Goal: Ask a question

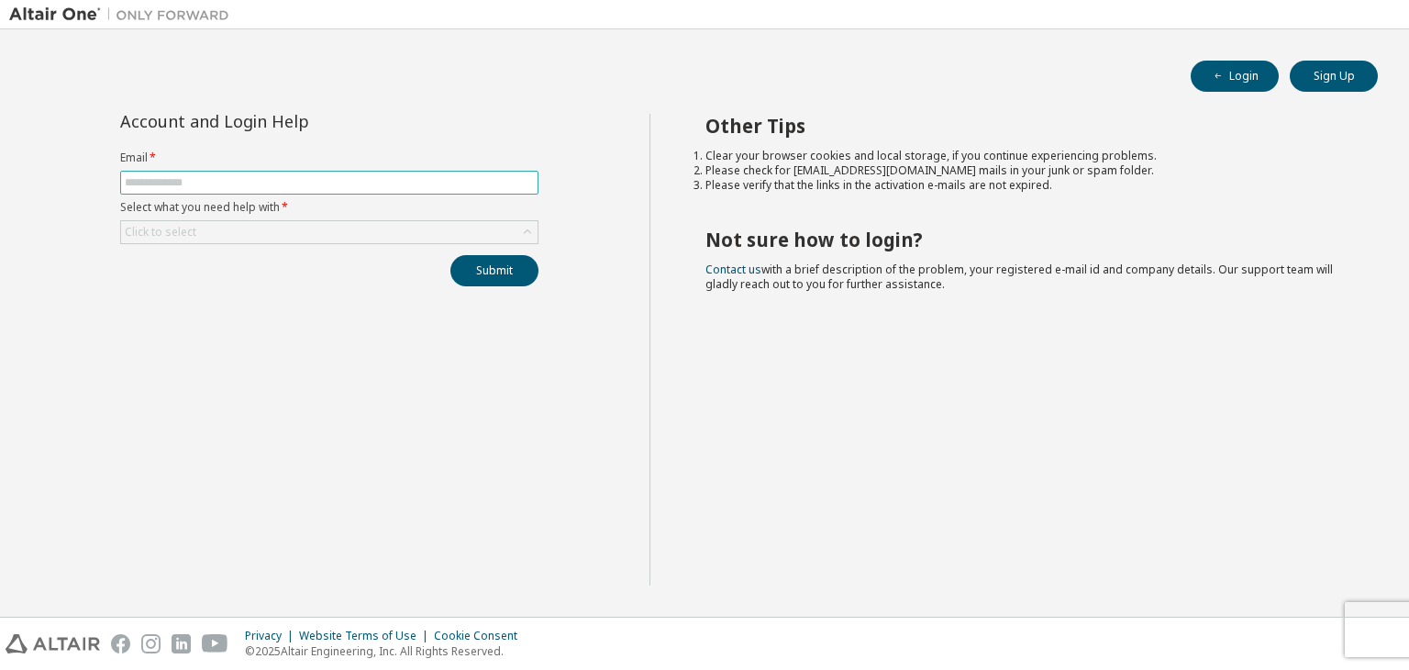
click at [367, 192] on span at bounding box center [329, 183] width 418 height 24
click at [368, 181] on input "text" at bounding box center [329, 182] width 409 height 15
type input "**********"
click at [284, 231] on div "Click to select" at bounding box center [329, 232] width 416 height 22
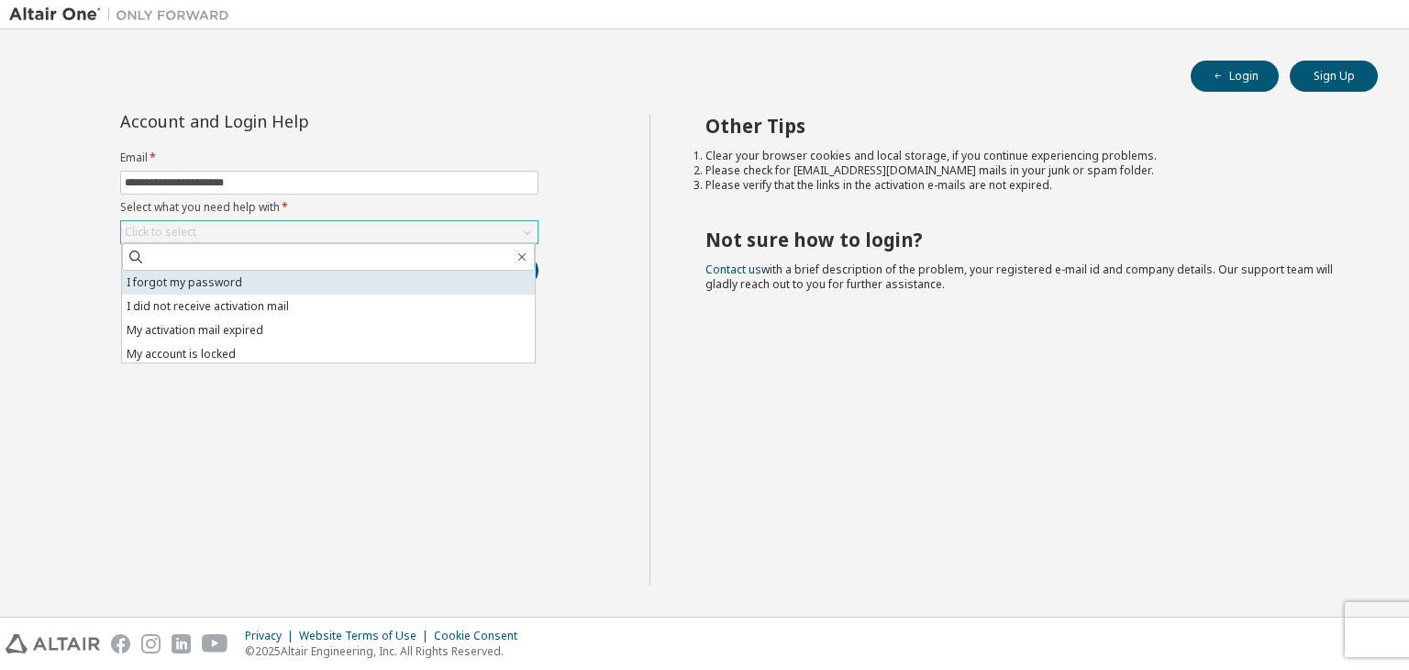
click at [275, 276] on li "I forgot my password" at bounding box center [328, 283] width 413 height 24
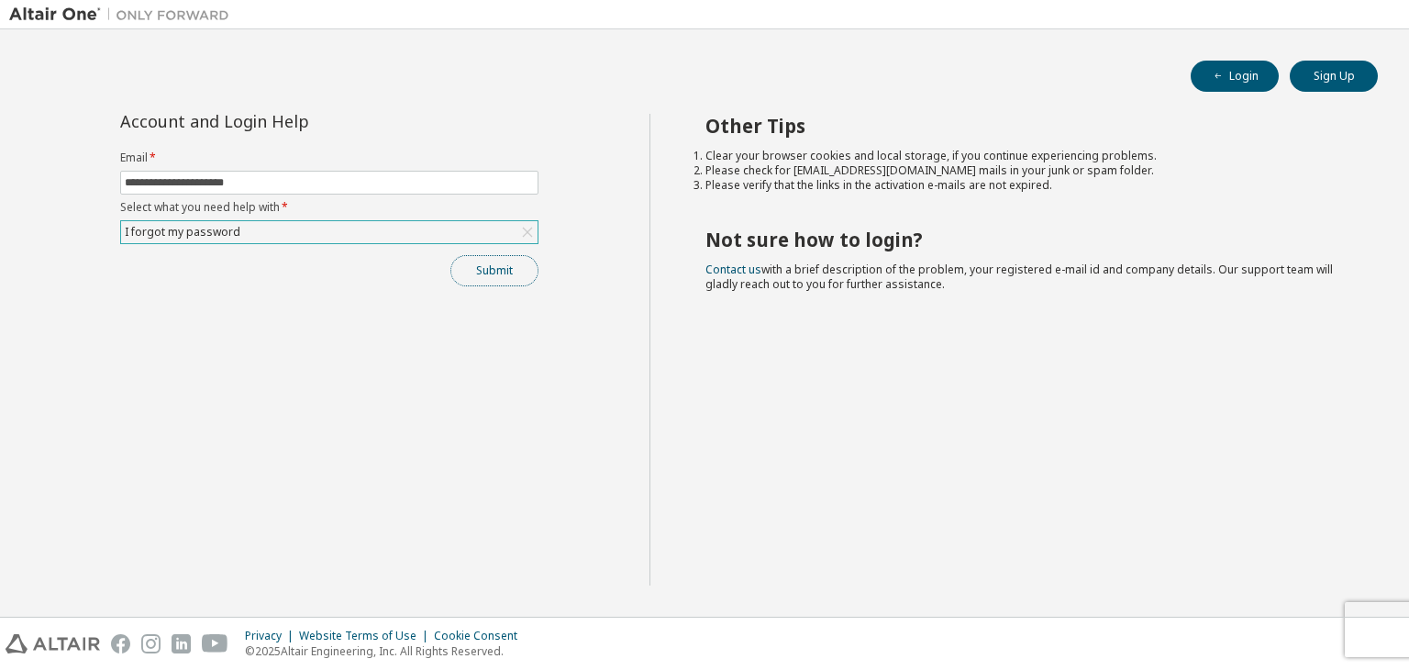
click at [473, 271] on button "Submit" at bounding box center [494, 270] width 88 height 31
click at [495, 270] on button "Submit" at bounding box center [494, 270] width 88 height 31
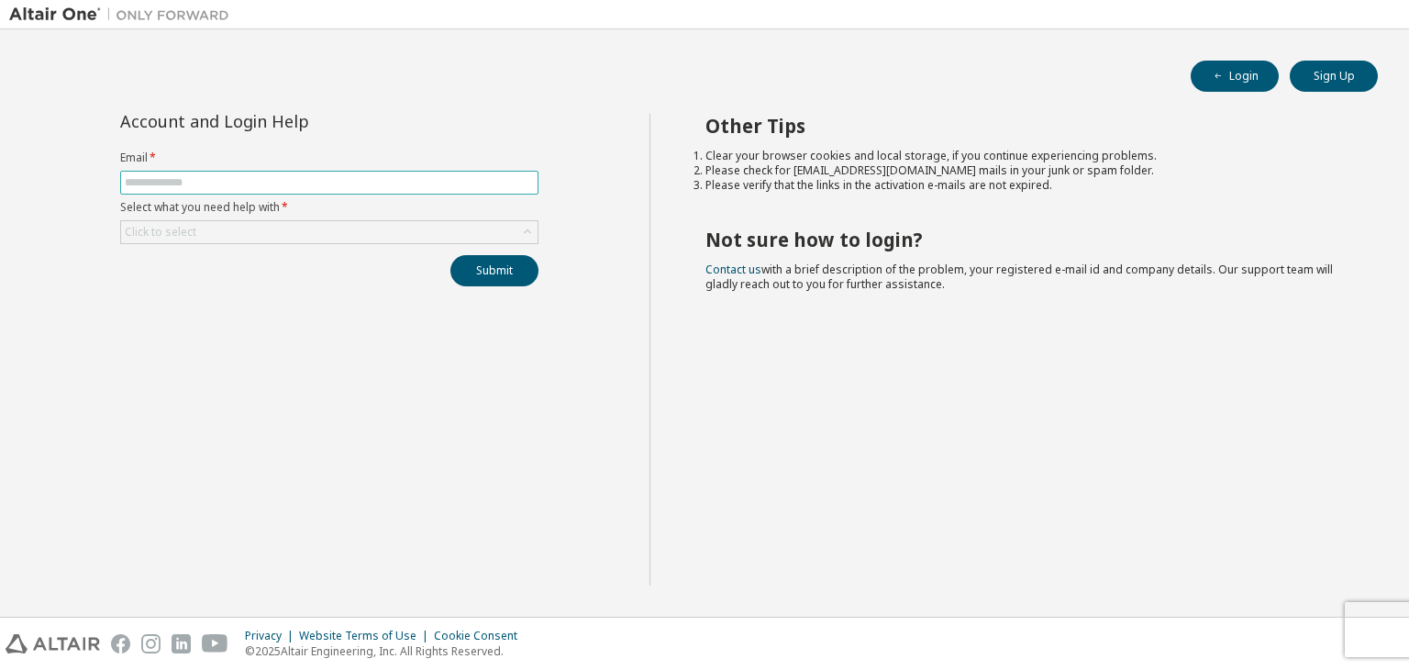
click at [253, 192] on span at bounding box center [329, 183] width 418 height 24
click at [253, 184] on input "text" at bounding box center [329, 182] width 409 height 15
type input "**********"
click at [363, 224] on div "Click to select" at bounding box center [329, 232] width 416 height 22
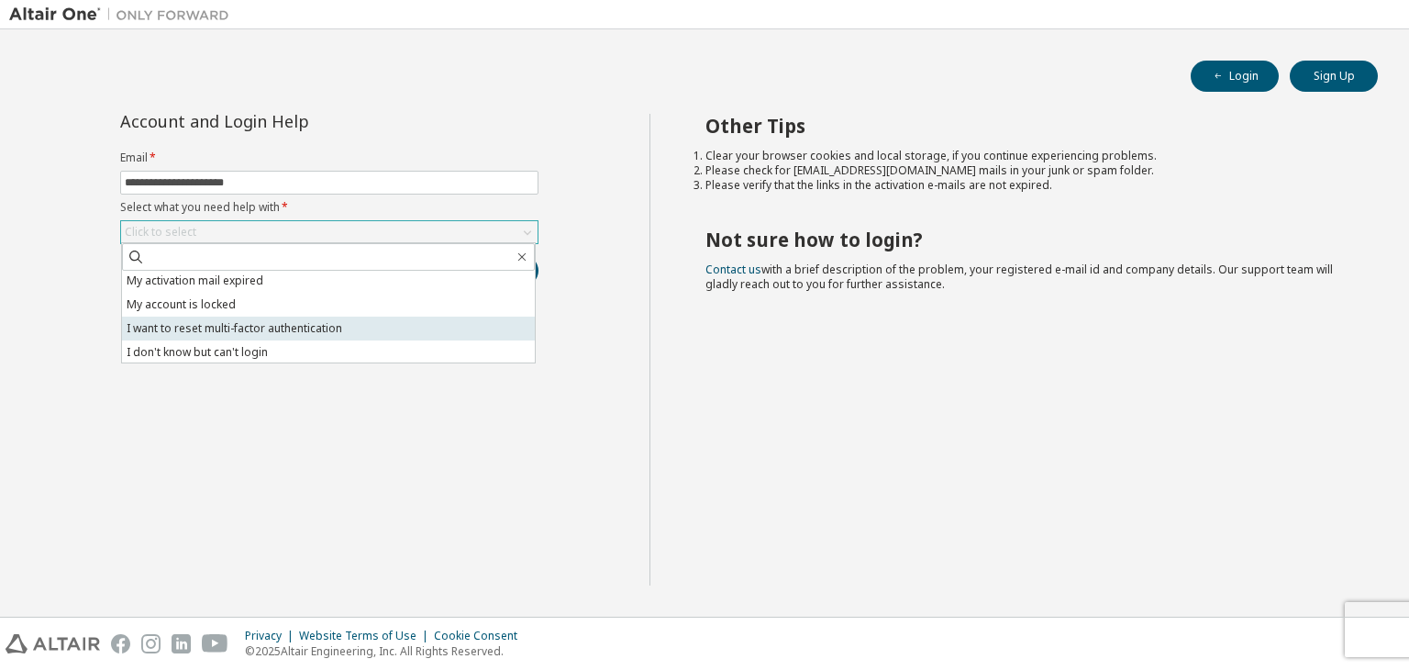
scroll to position [51, 0]
click at [247, 322] on li "I want to reset multi-factor authentication" at bounding box center [328, 327] width 413 height 24
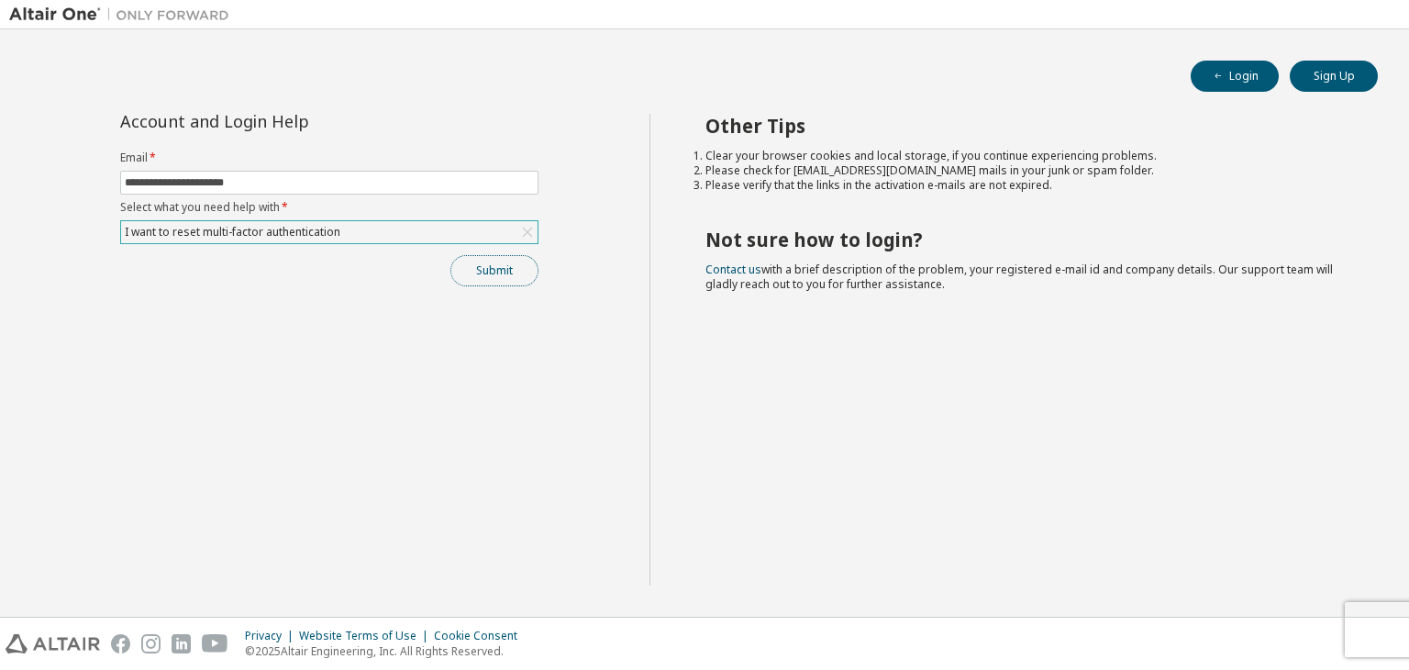
click at [474, 269] on button "Submit" at bounding box center [494, 270] width 88 height 31
click at [506, 271] on button "Submit" at bounding box center [494, 270] width 88 height 31
click at [433, 225] on div "I want to reset multi-factor authentication" at bounding box center [329, 232] width 416 height 22
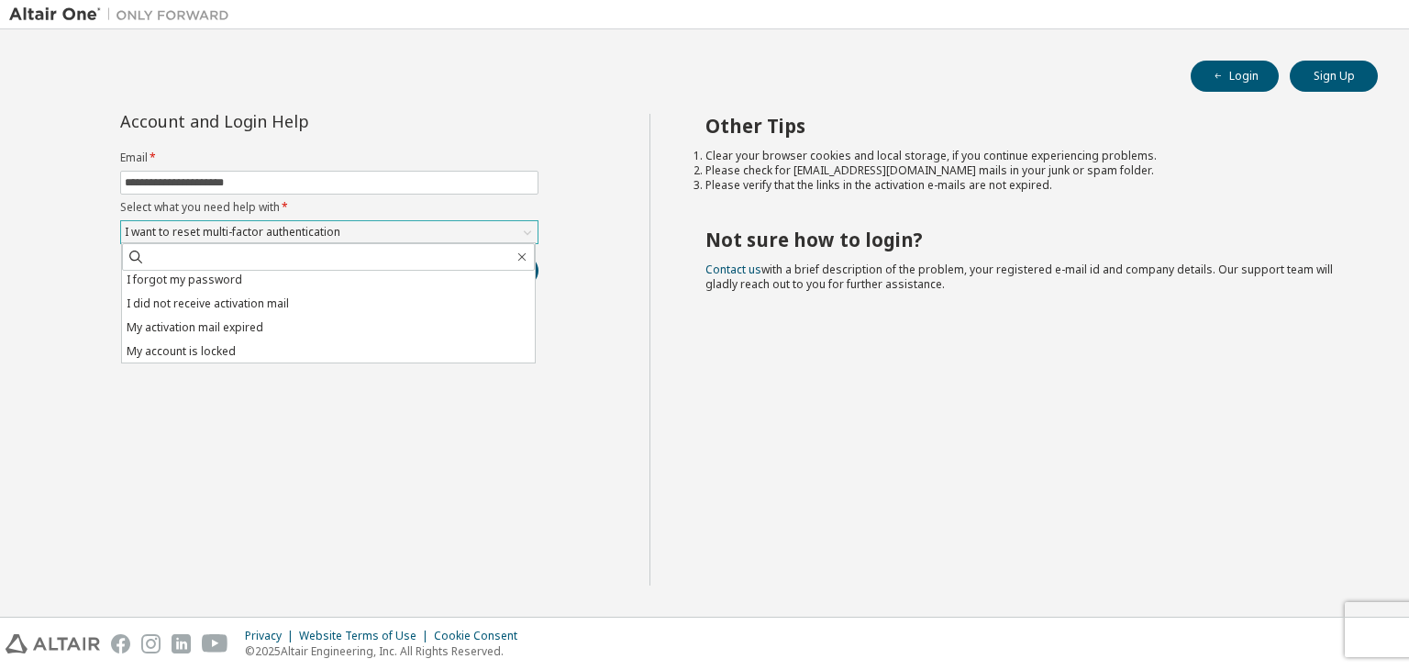
scroll to position [0, 0]
click at [247, 427] on div "**********" at bounding box center [329, 349] width 640 height 471
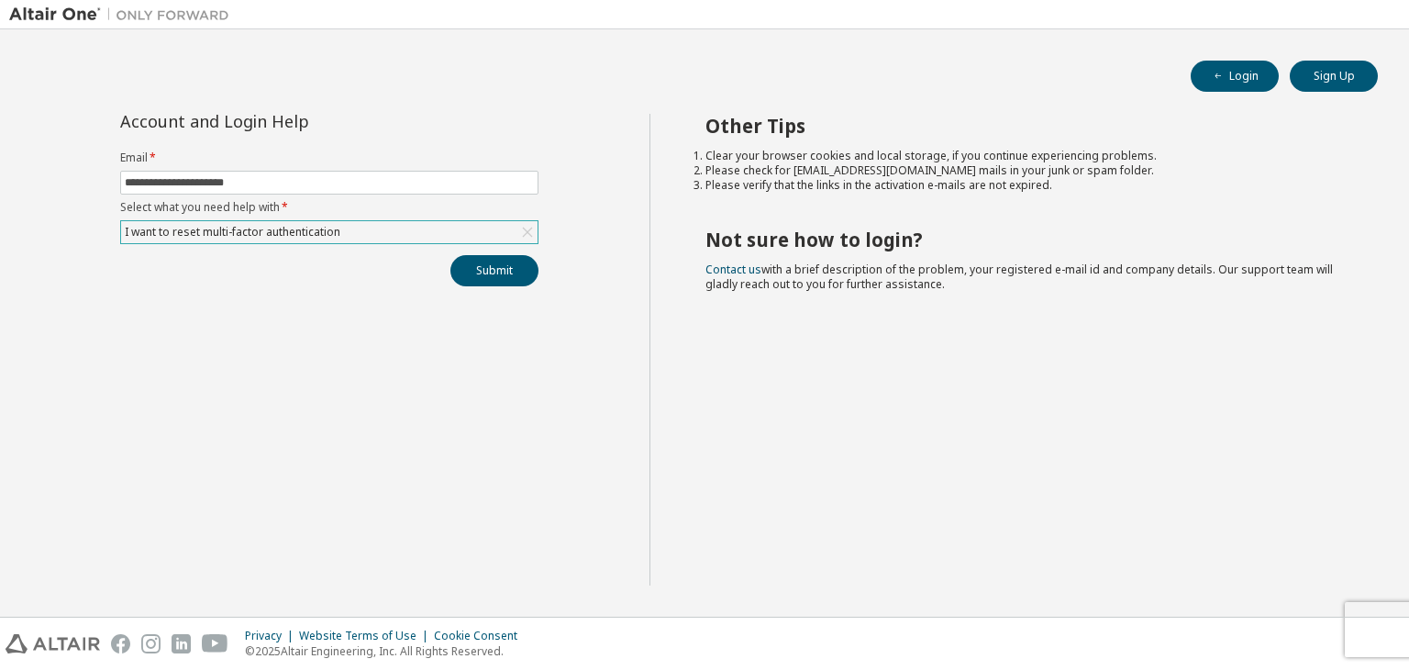
click at [415, 232] on div "I want to reset multi-factor authentication" at bounding box center [329, 232] width 416 height 22
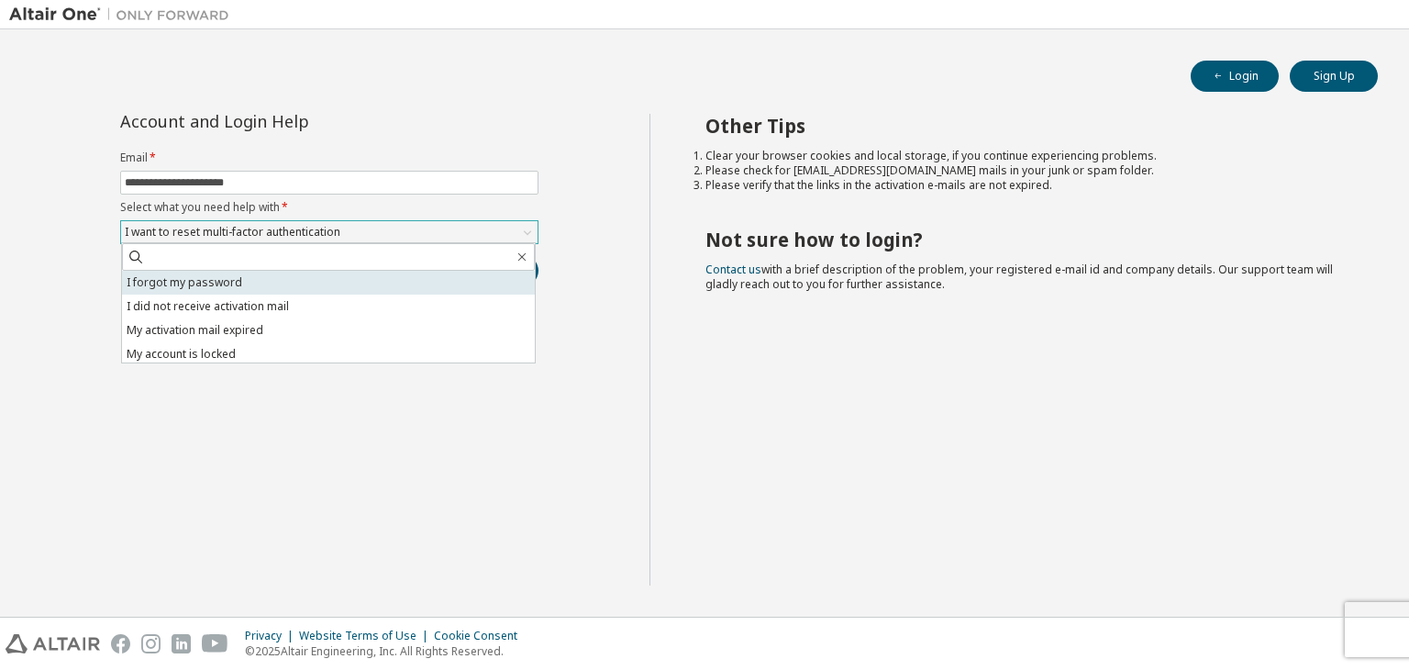
click at [315, 274] on li "I forgot my password" at bounding box center [328, 283] width 413 height 24
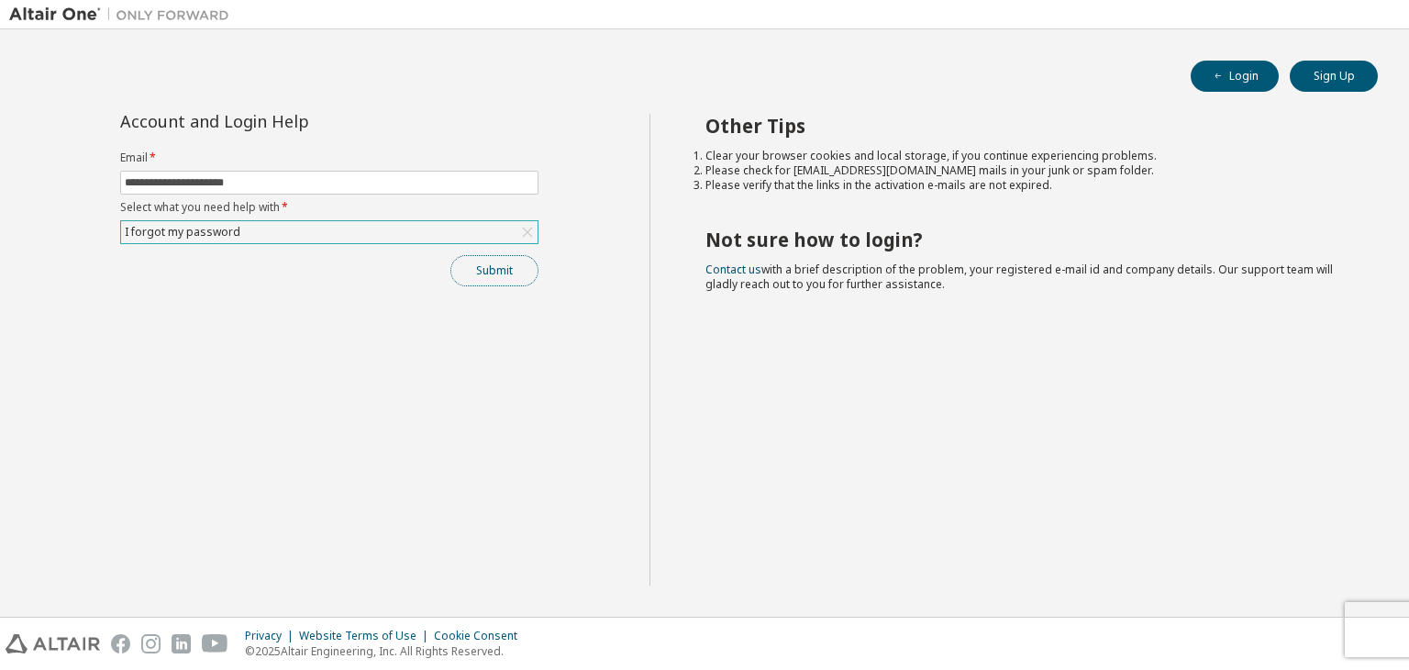
click at [461, 261] on button "Submit" at bounding box center [494, 270] width 88 height 31
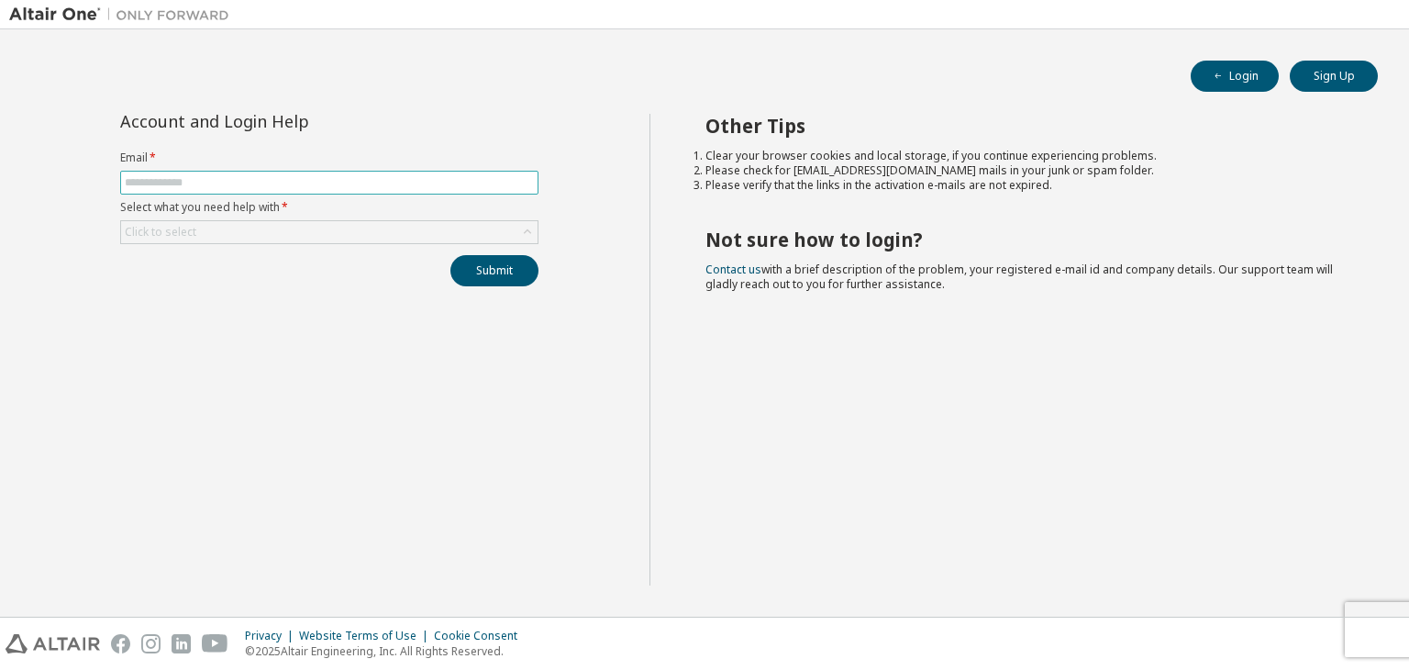
click at [210, 184] on input "text" at bounding box center [329, 182] width 409 height 15
type input "**********"
click at [219, 237] on div "Click to select" at bounding box center [329, 232] width 416 height 22
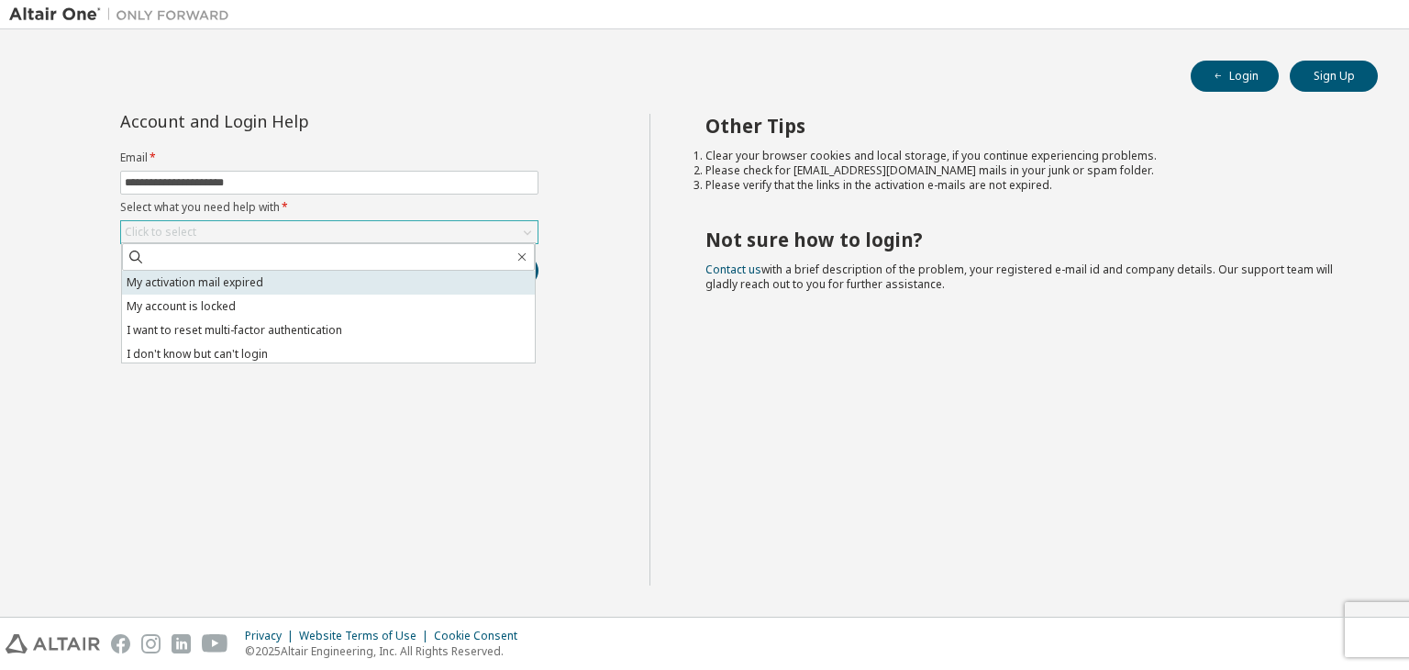
scroll to position [51, 0]
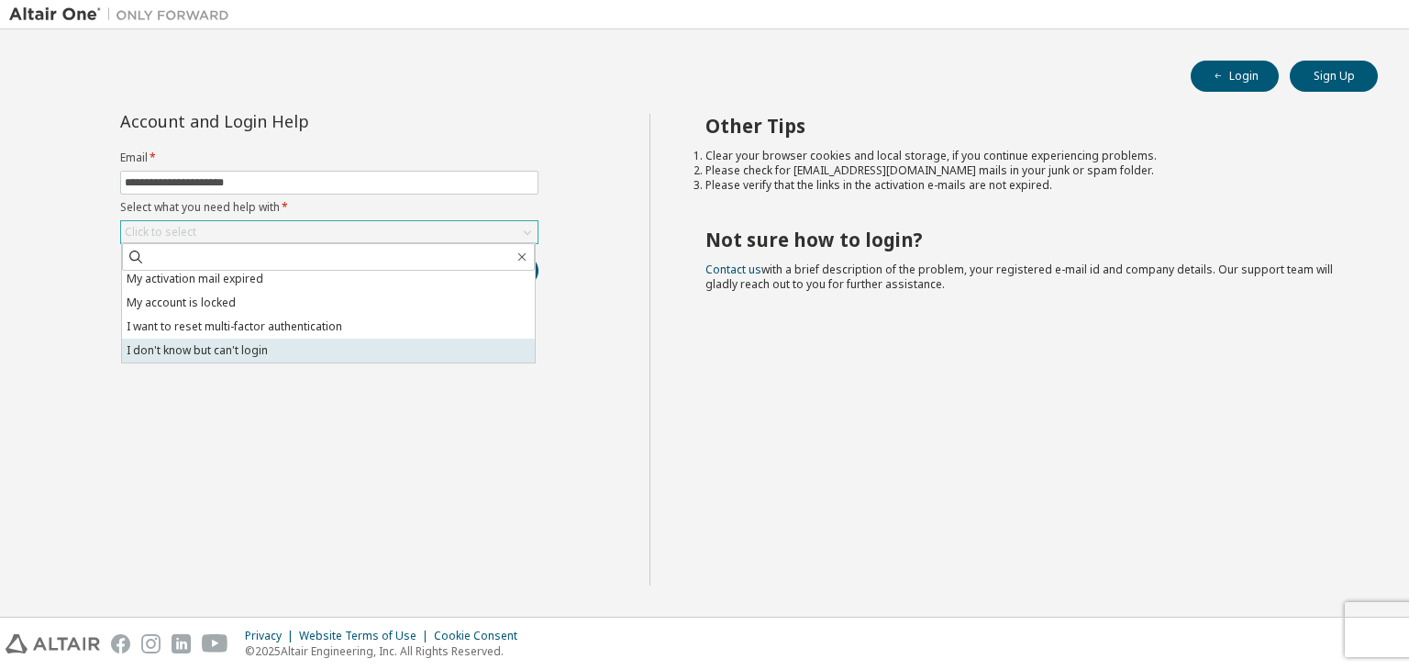
click at [216, 349] on li "I don't know but can't login" at bounding box center [328, 350] width 413 height 24
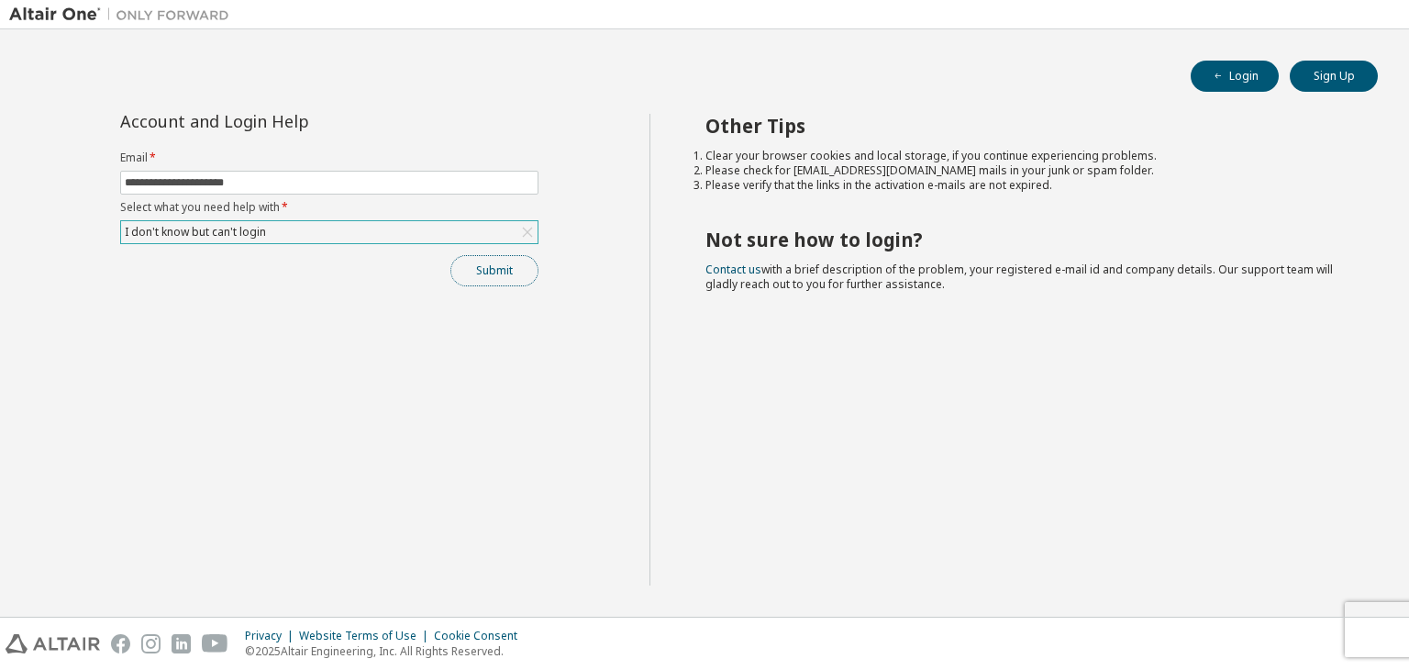
click at [517, 269] on button "Submit" at bounding box center [494, 270] width 88 height 31
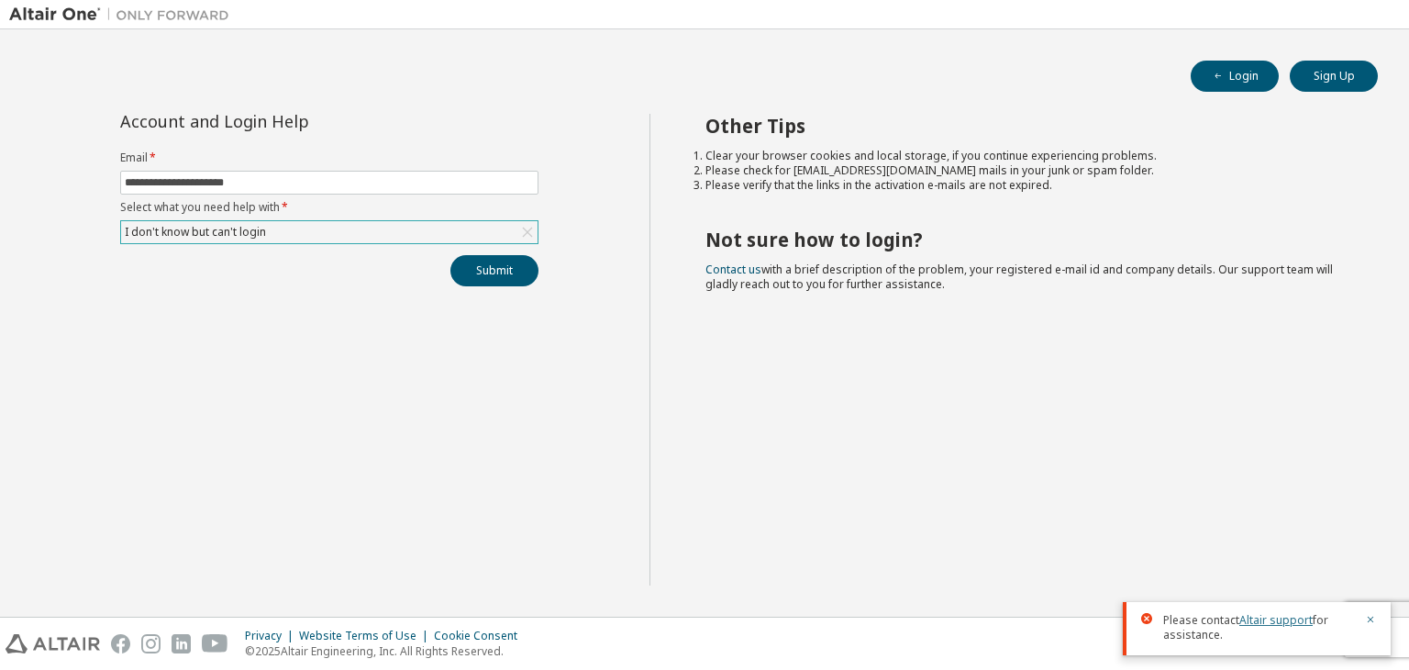
click at [1255, 625] on link "Altair support" at bounding box center [1275, 620] width 73 height 16
click at [1225, 83] on button "Login" at bounding box center [1234, 76] width 88 height 31
